Goal: Navigation & Orientation: Find specific page/section

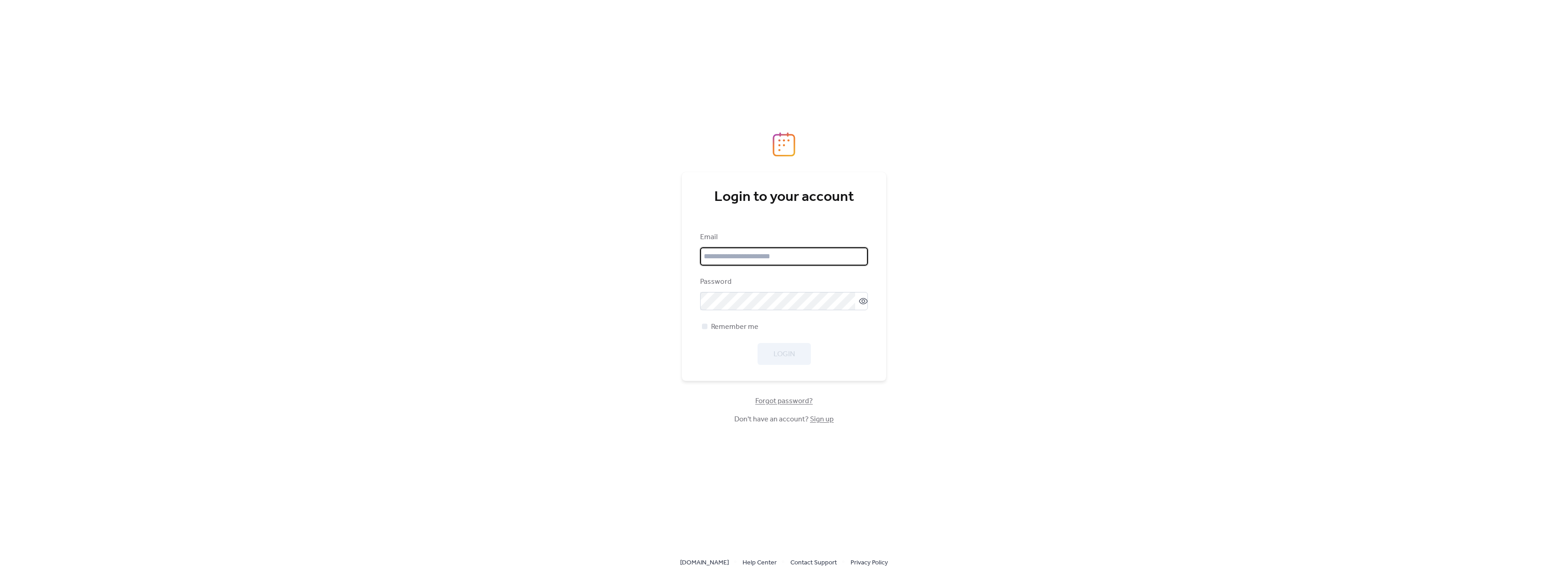
type input "**********"
click at [779, 356] on div "Login" at bounding box center [784, 354] width 168 height 22
click at [783, 359] on span "Login" at bounding box center [784, 354] width 22 height 11
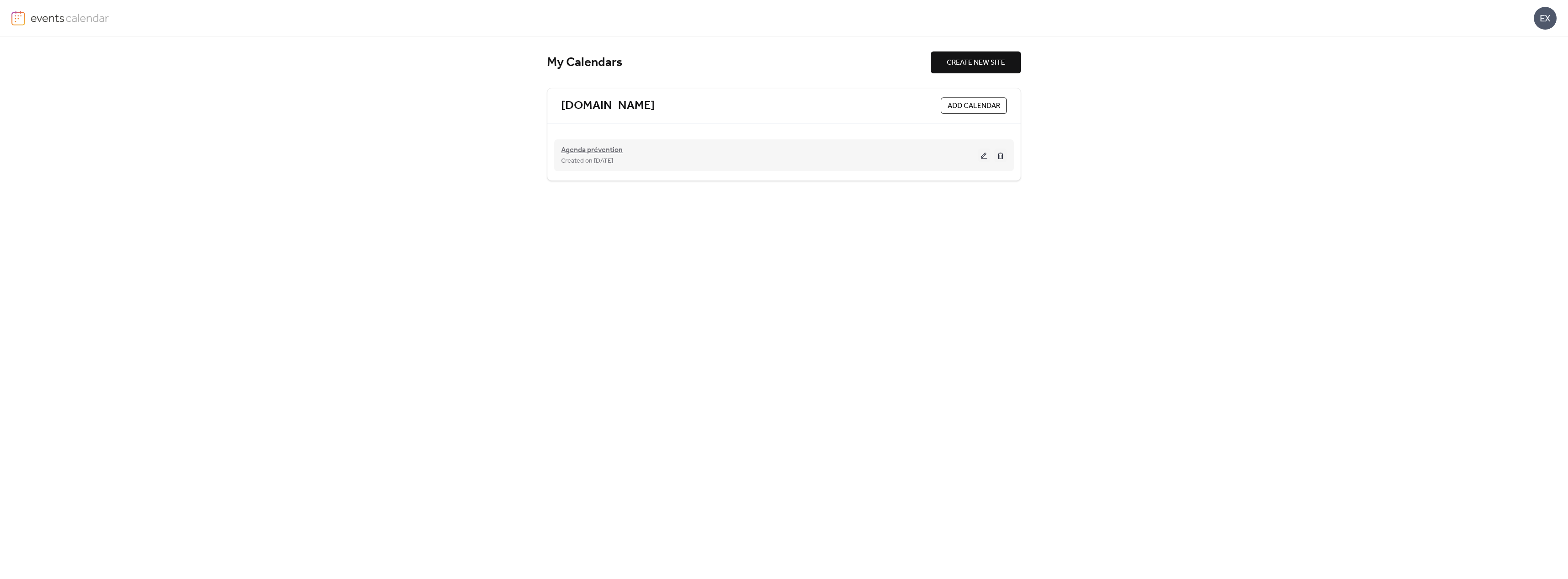
click at [603, 151] on span "Agenda prévention" at bounding box center [592, 150] width 61 height 11
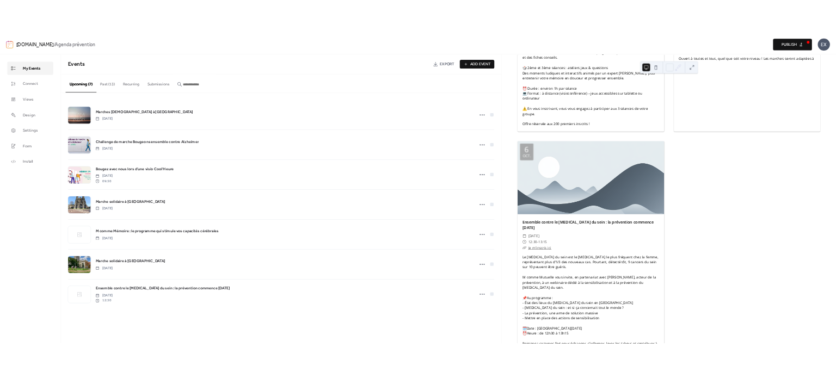
scroll to position [1377, 0]
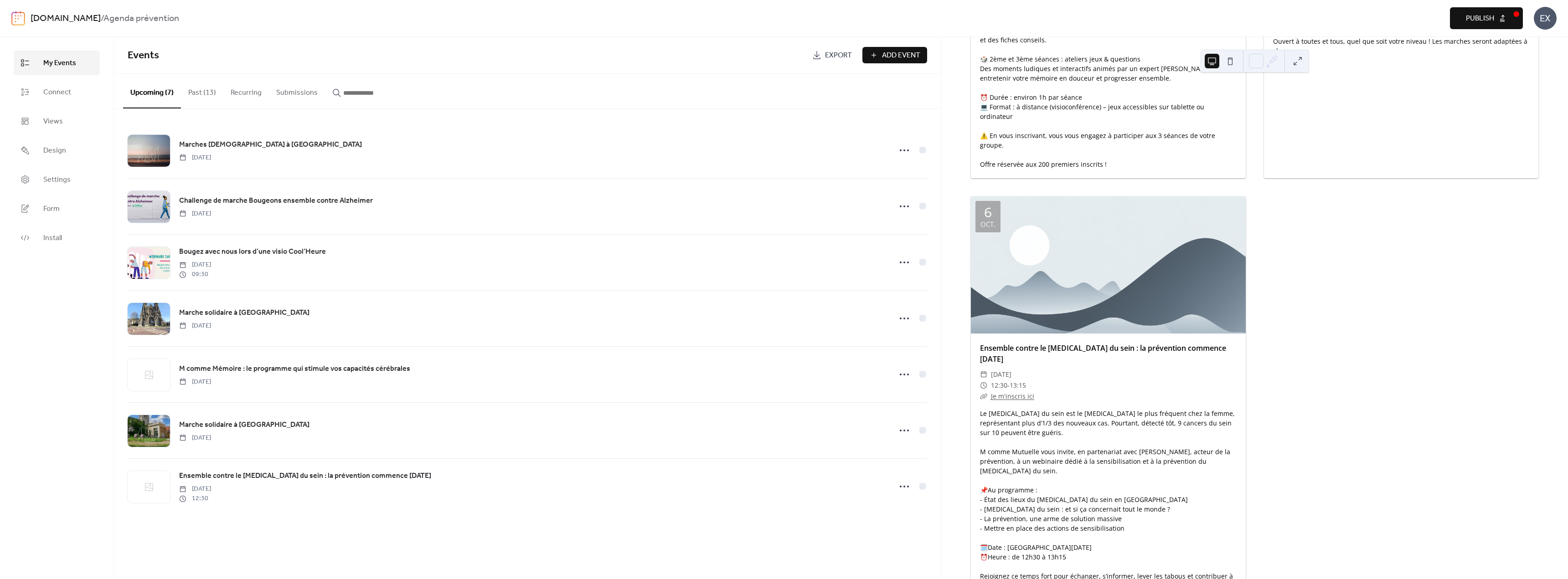
click at [1024, 431] on div "Le [MEDICAL_DATA] du sein est le [MEDICAL_DATA] le plus fréquent chez la femme,…" at bounding box center [1109, 499] width 275 height 182
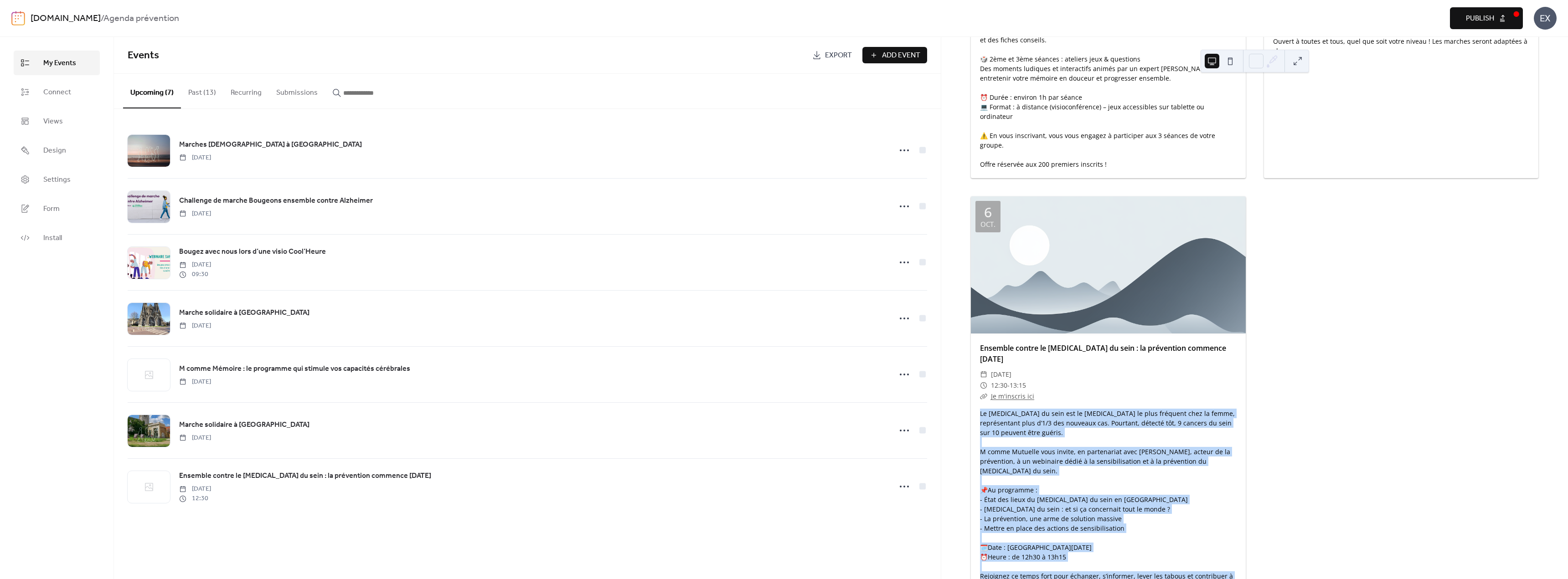
drag, startPoint x: 1038, startPoint y: 543, endPoint x: 977, endPoint y: 378, distance: 175.9
click at [977, 409] on div "Le [MEDICAL_DATA] du sein est le [MEDICAL_DATA] le plus fréquent chez la femme,…" at bounding box center [1109, 499] width 275 height 182
copy div "Le [MEDICAL_DATA] du sein est le [MEDICAL_DATA] le plus fréquent chez la femme,…"
click at [1043, 452] on div "Le [MEDICAL_DATA] du sein est le [MEDICAL_DATA] le plus fréquent chez la femme,…" at bounding box center [1109, 499] width 275 height 182
drag, startPoint x: 1036, startPoint y: 545, endPoint x: 983, endPoint y: 385, distance: 168.5
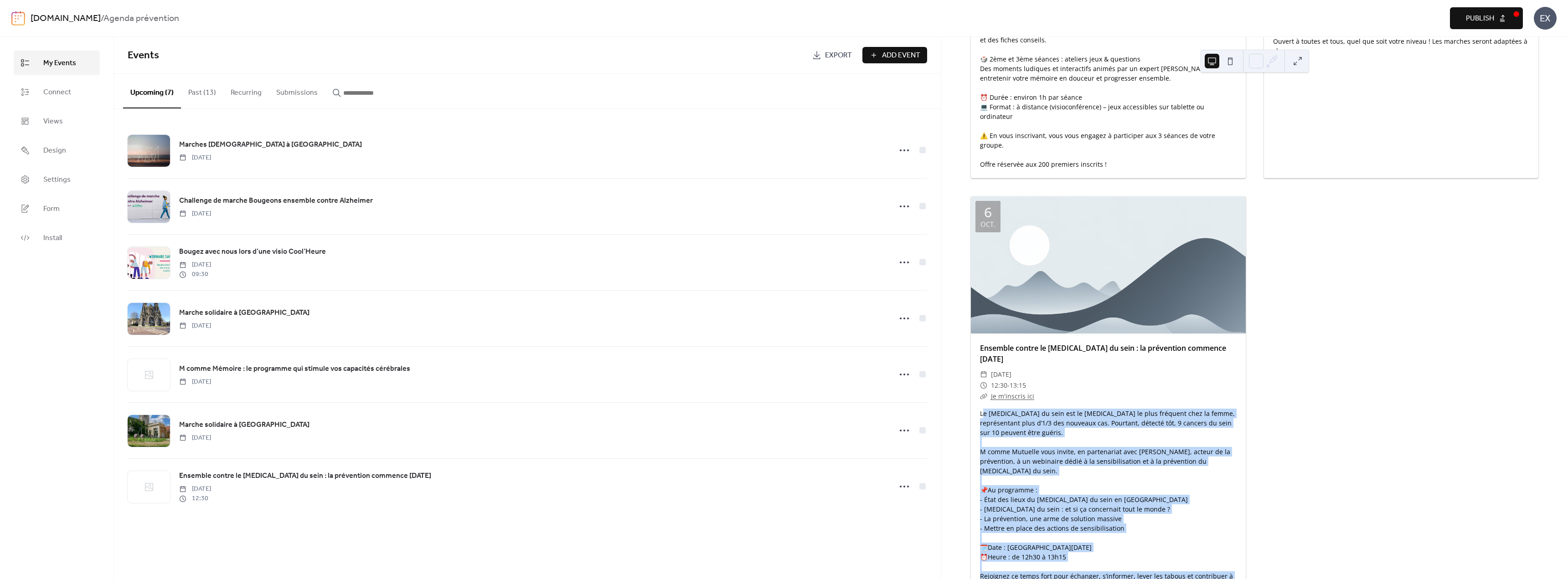
click at [983, 409] on div "Le [MEDICAL_DATA] du sein est le [MEDICAL_DATA] le plus fréquent chez la femme,…" at bounding box center [1109, 499] width 275 height 182
click at [1008, 409] on div "Le [MEDICAL_DATA] du sein est le [MEDICAL_DATA] le plus fréquent chez la femme,…" at bounding box center [1109, 499] width 275 height 182
drag, startPoint x: 980, startPoint y: 383, endPoint x: 1068, endPoint y: 545, distance: 184.4
click at [1068, 545] on div "Le [MEDICAL_DATA] du sein est le [MEDICAL_DATA] le plus fréquent chez la femme,…" at bounding box center [1109, 499] width 275 height 182
copy div "Le [MEDICAL_DATA] du sein est le [MEDICAL_DATA] le plus fréquent chez la femme,…"
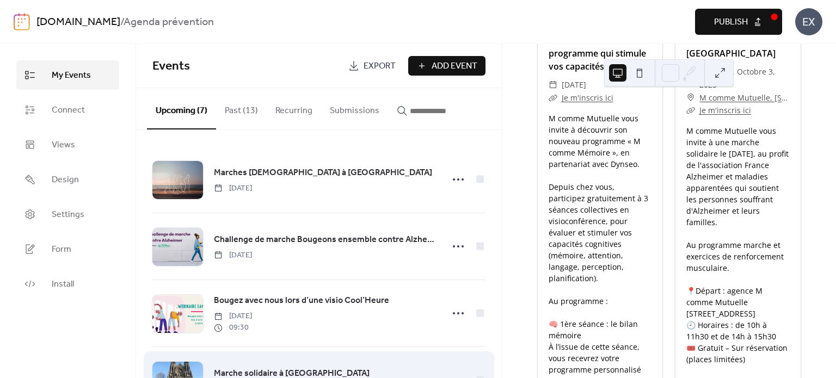
scroll to position [1986, 0]
